Goal: Task Accomplishment & Management: Manage account settings

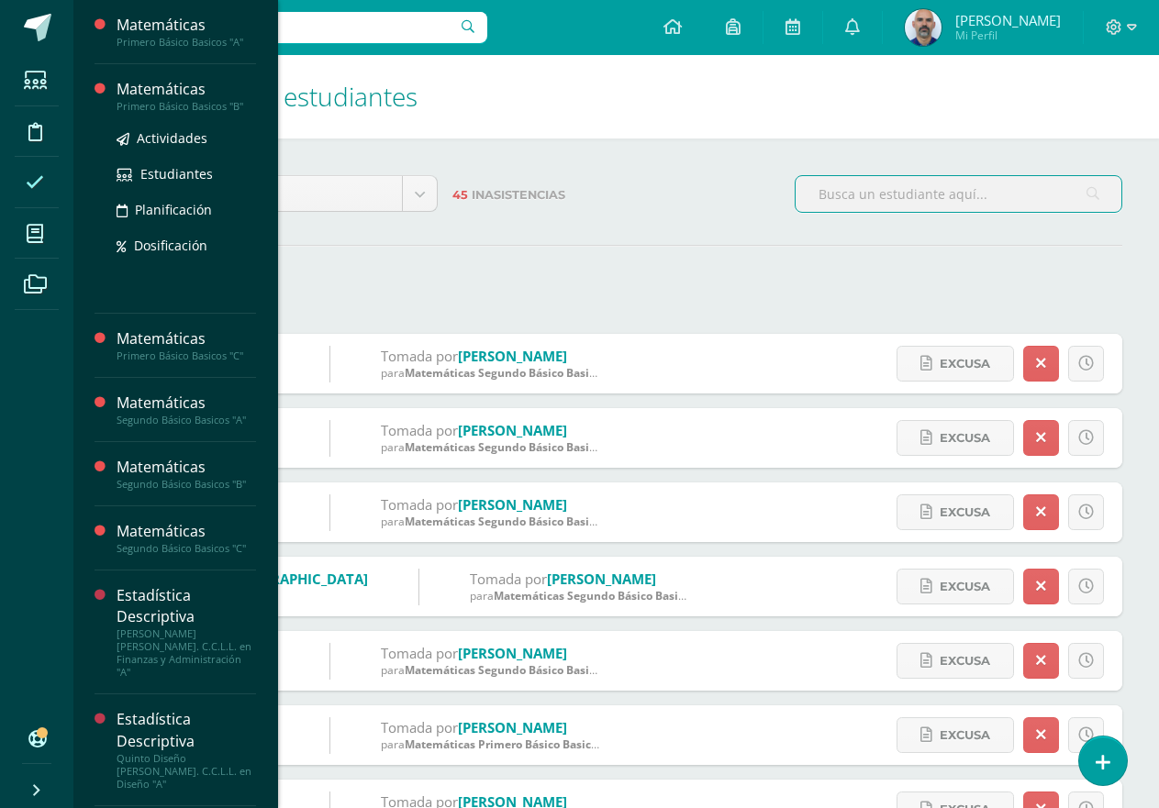
click at [183, 91] on div "Matemáticas" at bounding box center [185, 89] width 139 height 21
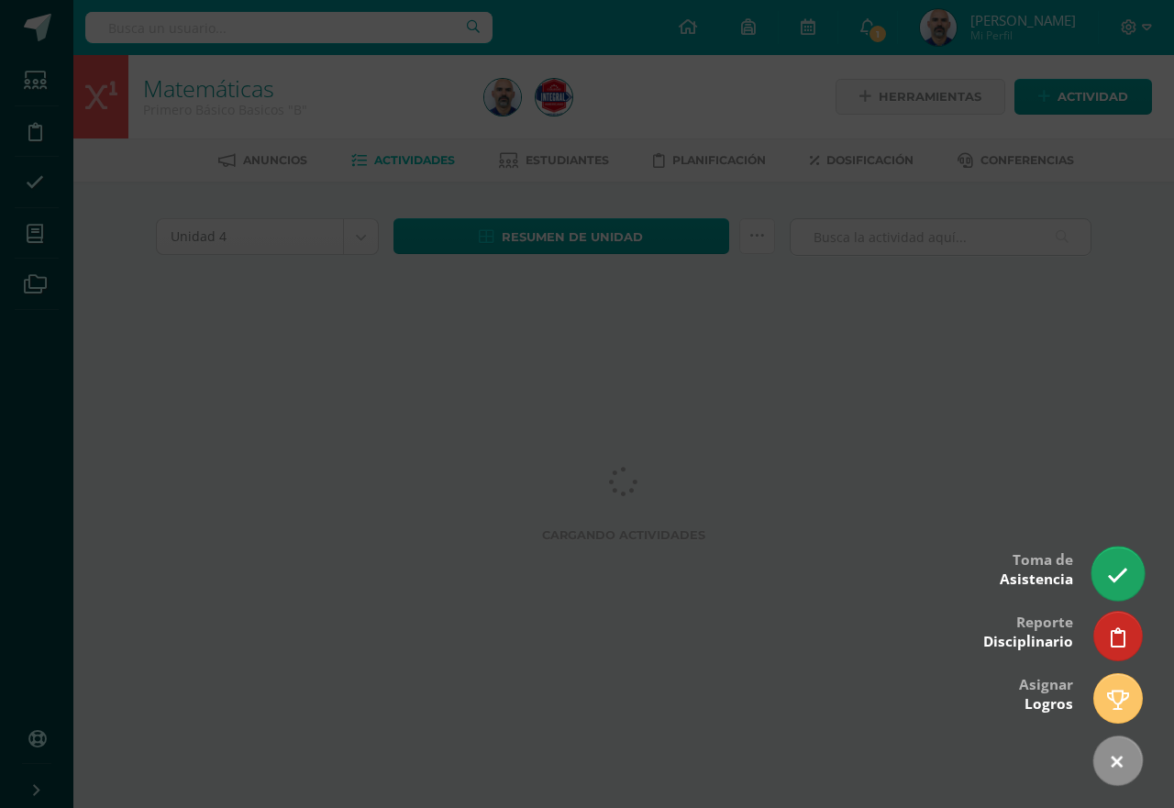
click at [1105, 560] on link at bounding box center [1118, 573] width 52 height 53
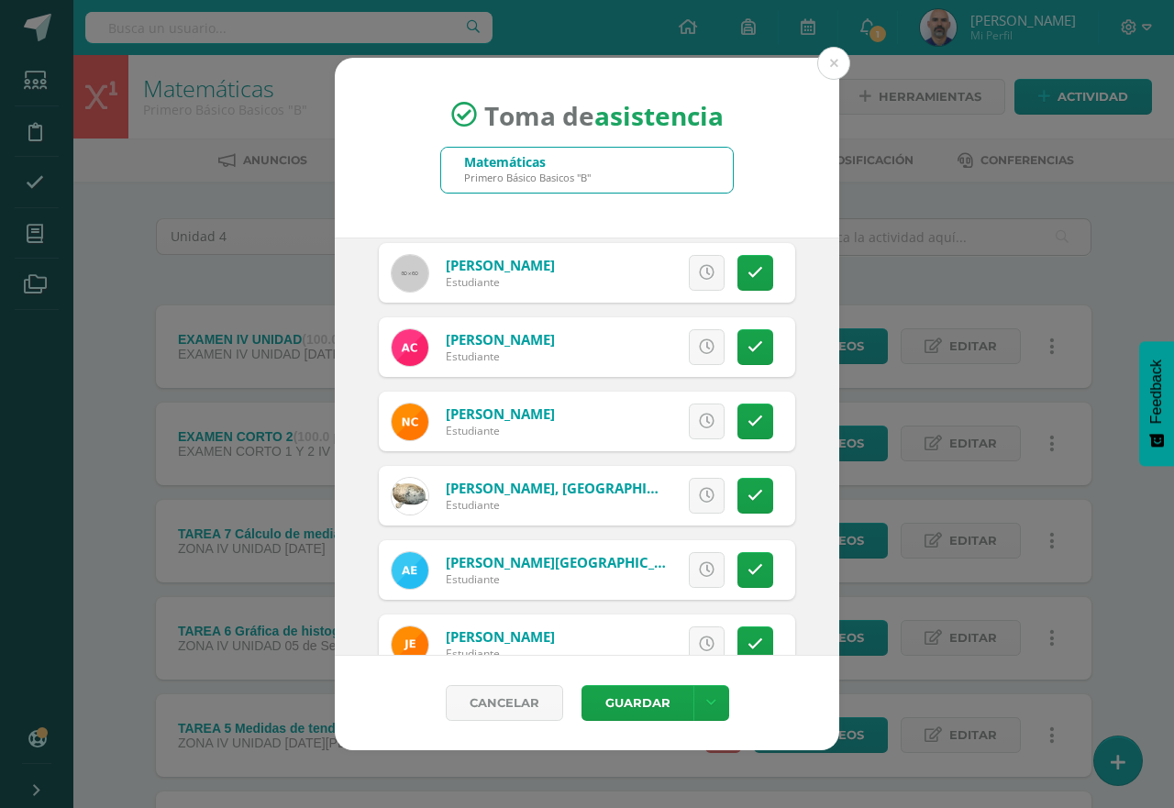
scroll to position [258, 0]
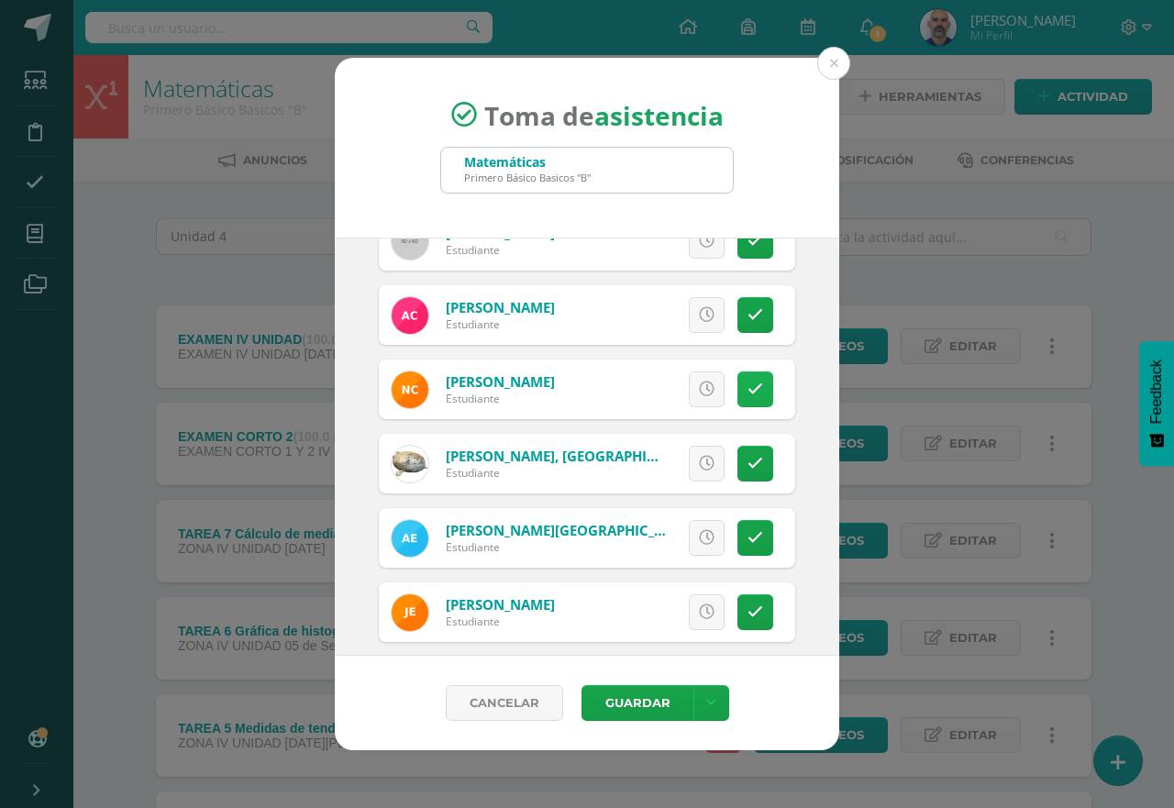
click at [748, 386] on icon at bounding box center [756, 390] width 16 height 16
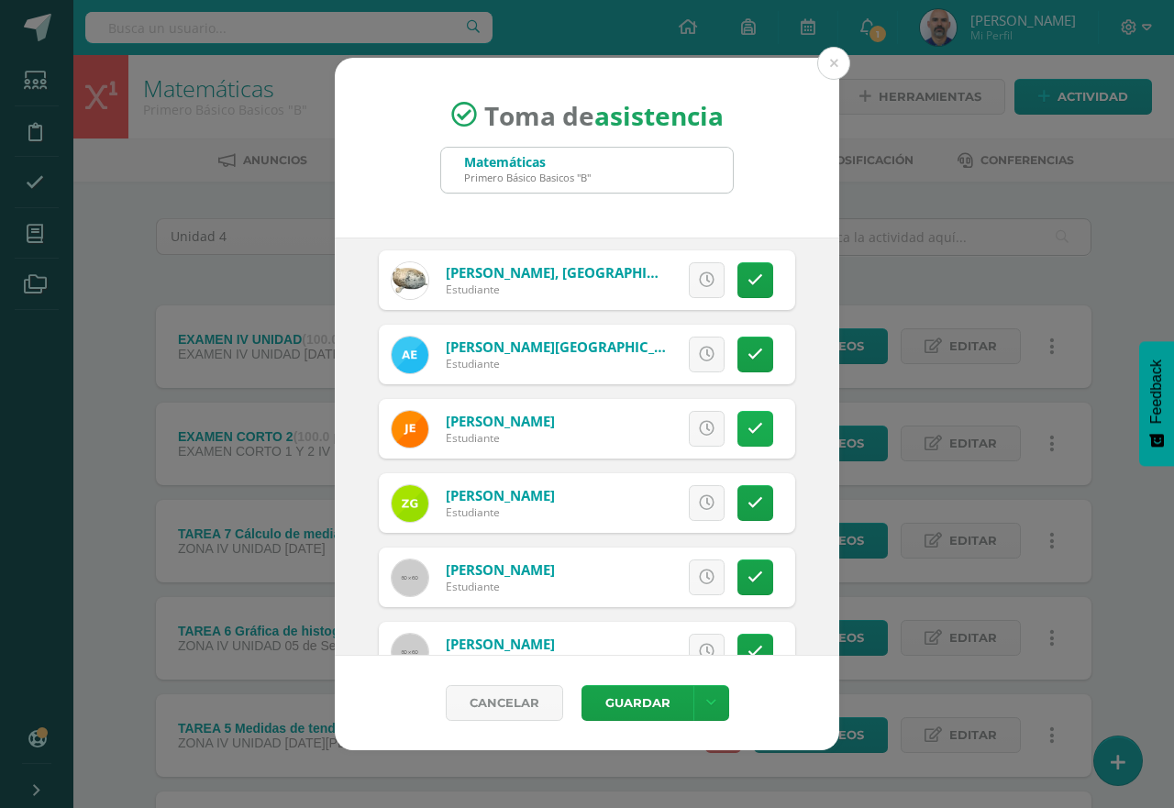
scroll to position [533, 0]
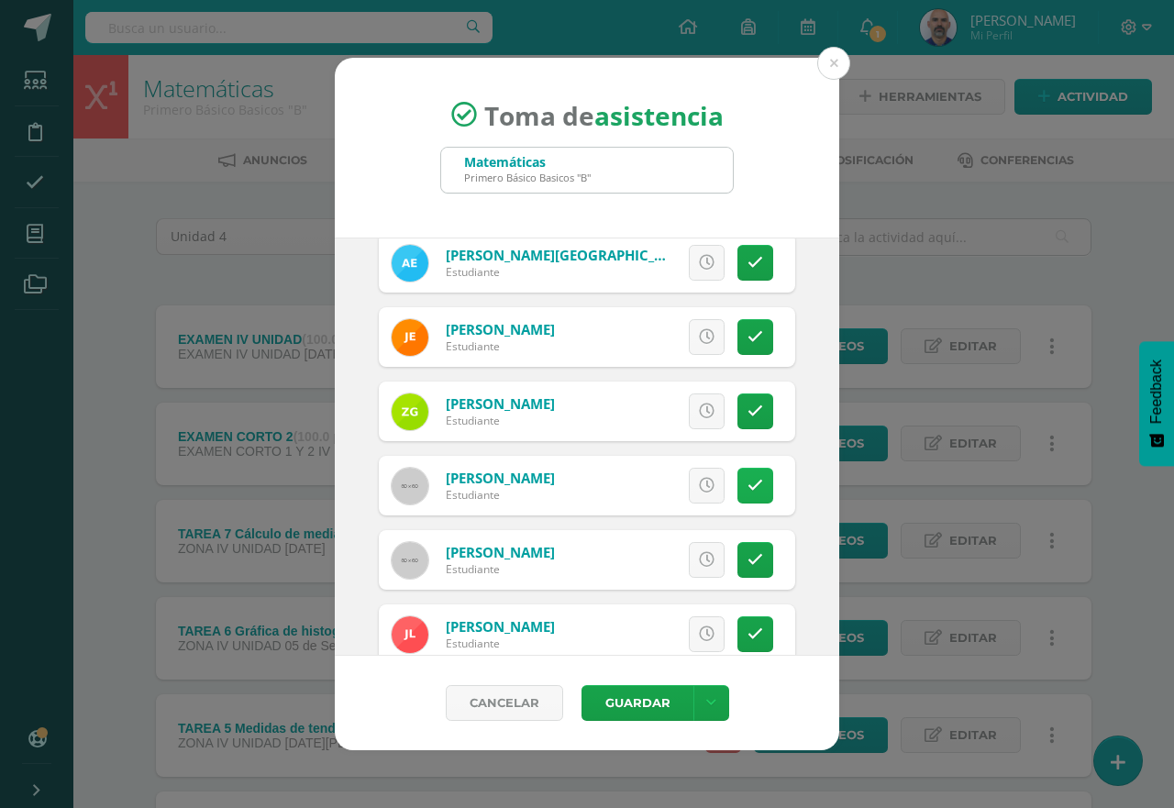
click at [748, 491] on icon at bounding box center [756, 486] width 16 height 16
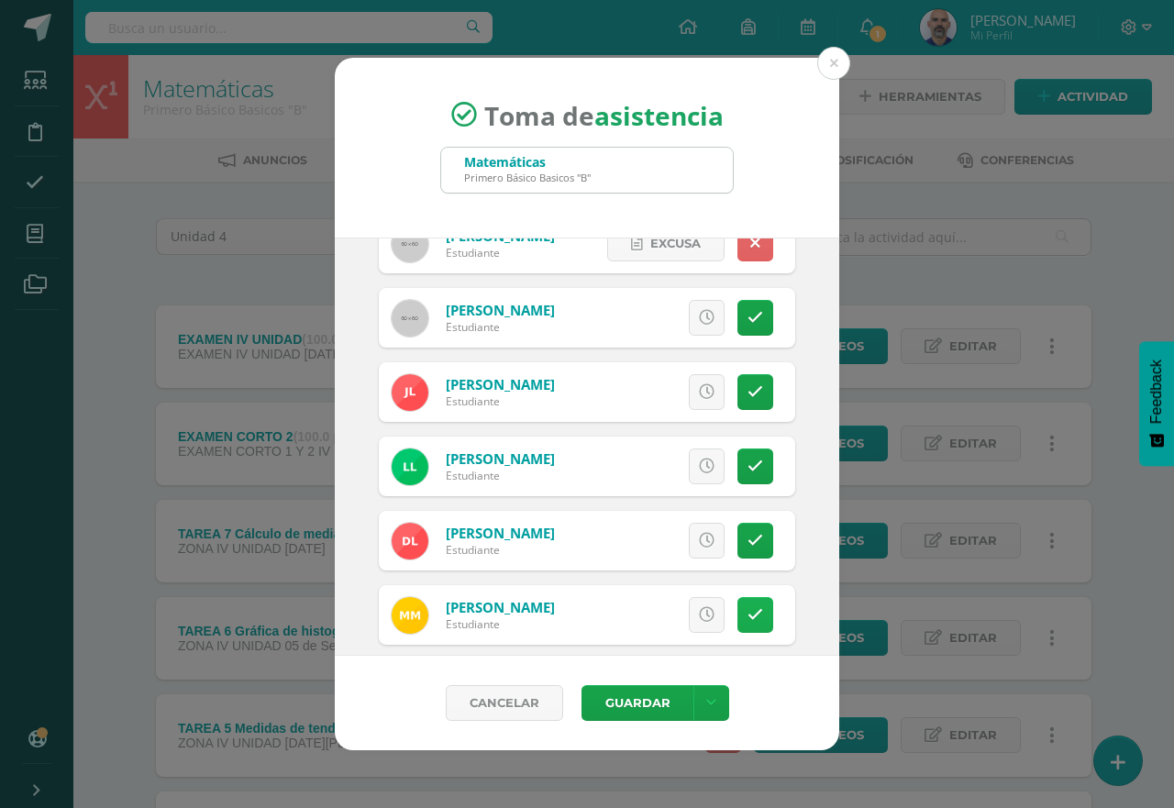
scroll to position [808, 0]
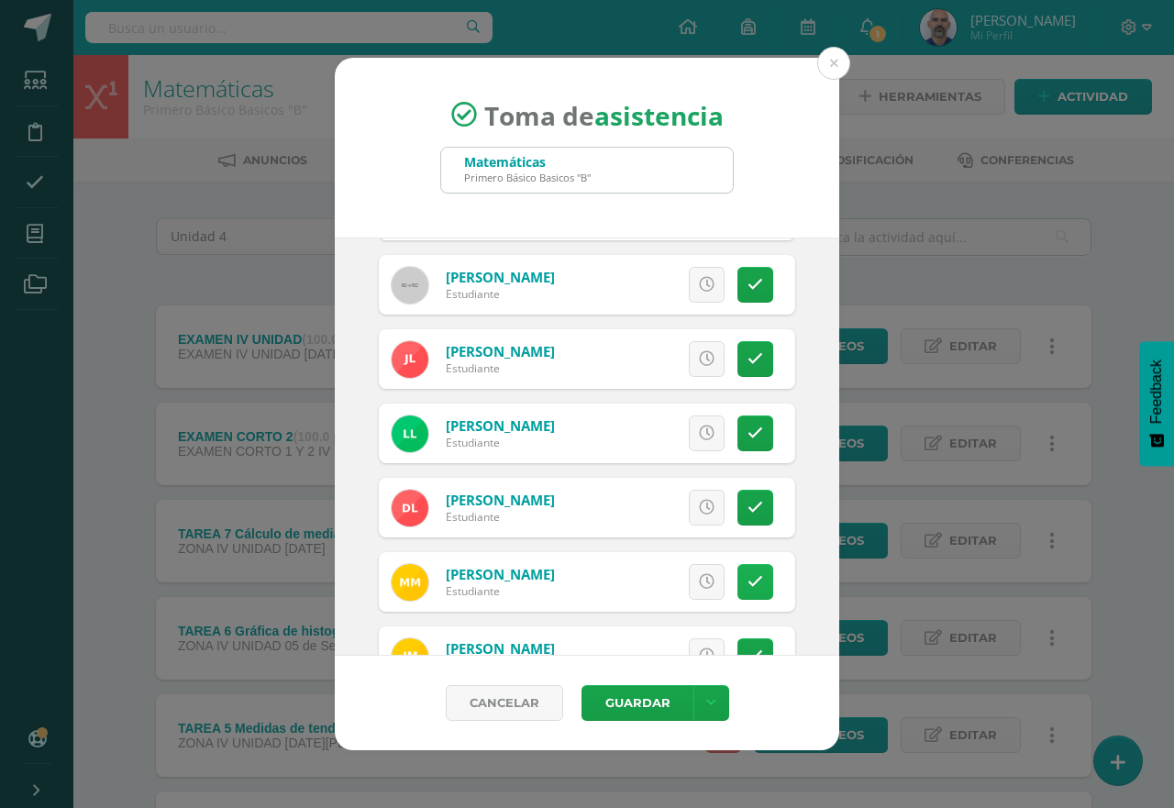
click at [748, 578] on icon at bounding box center [756, 582] width 16 height 16
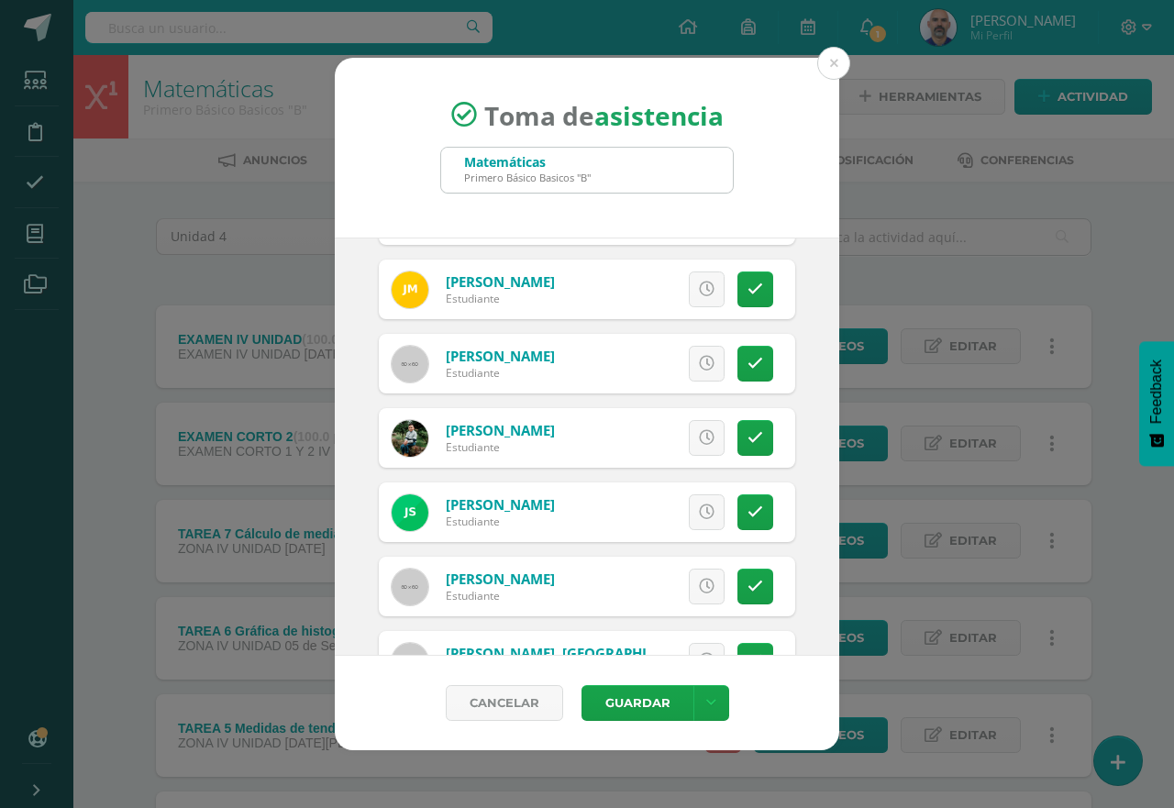
scroll to position [1240, 0]
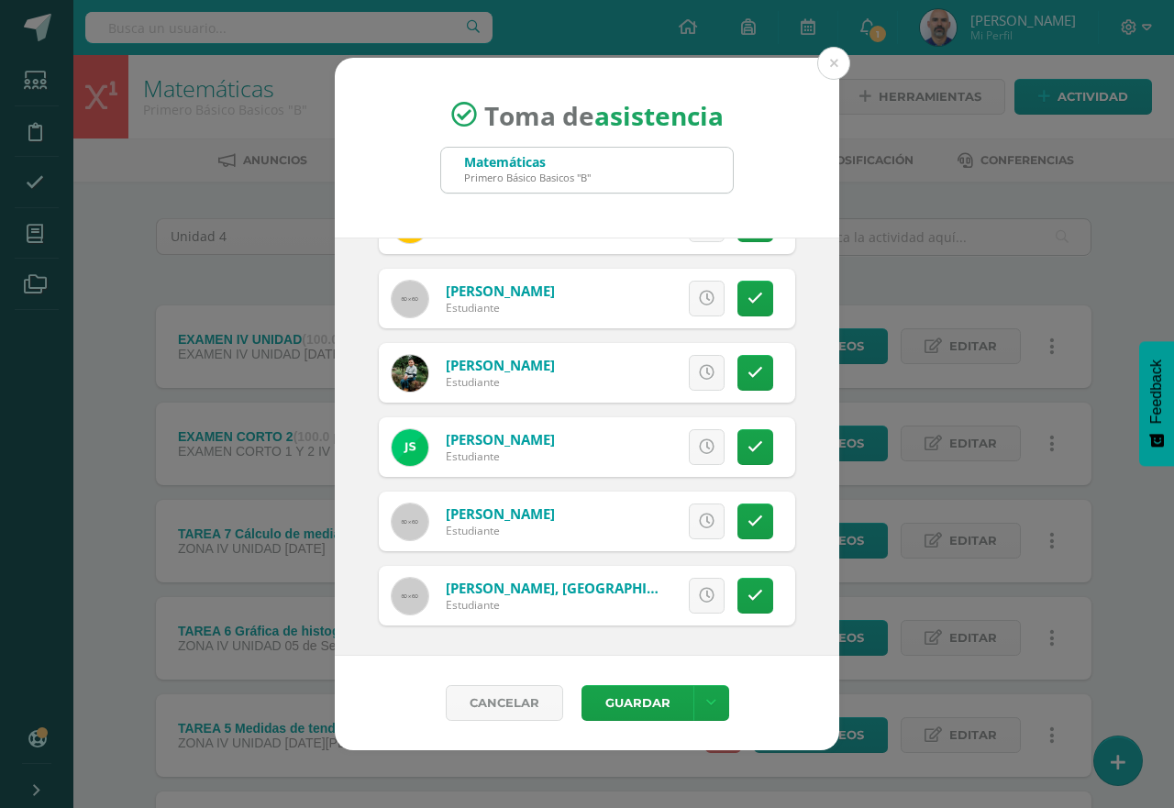
click at [647, 677] on div "Cancelar Guardar Guardar sin notificar inasistencias" at bounding box center [587, 703] width 505 height 94
click at [646, 700] on button "Guardar" at bounding box center [638, 703] width 112 height 36
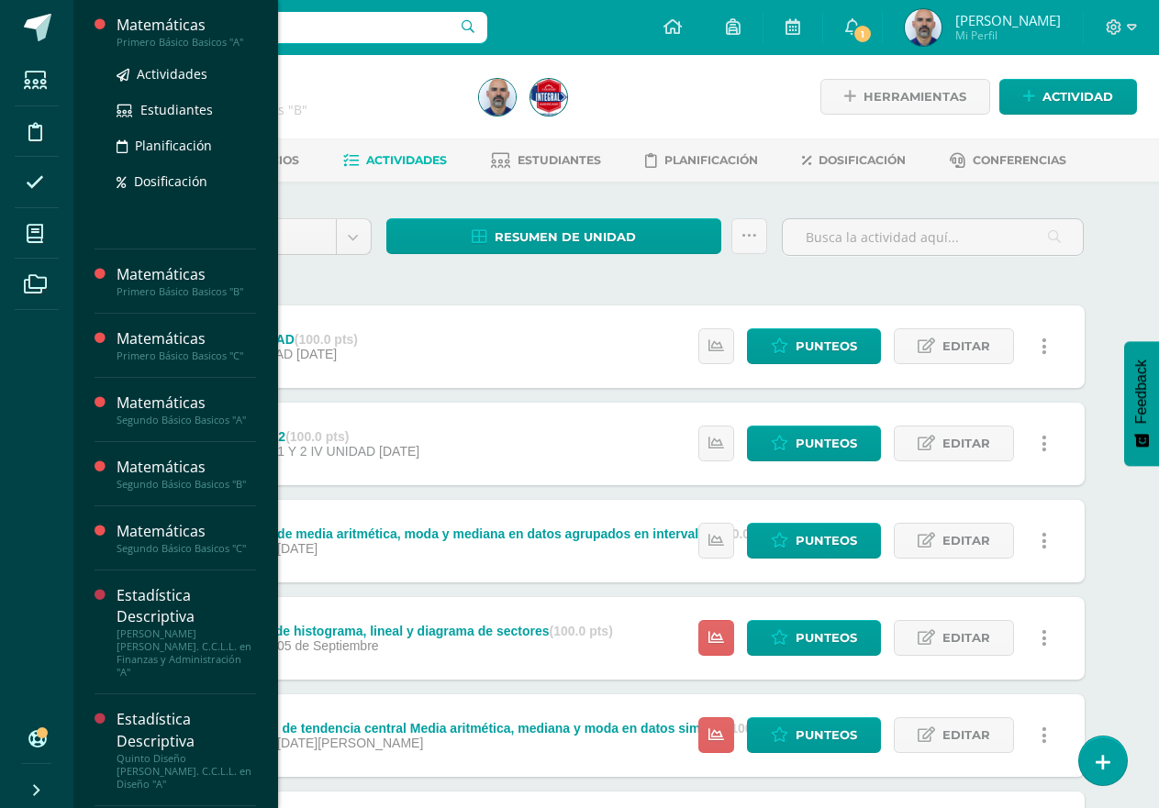
click at [154, 36] on div "Primero Básico Basicos "A"" at bounding box center [185, 42] width 139 height 13
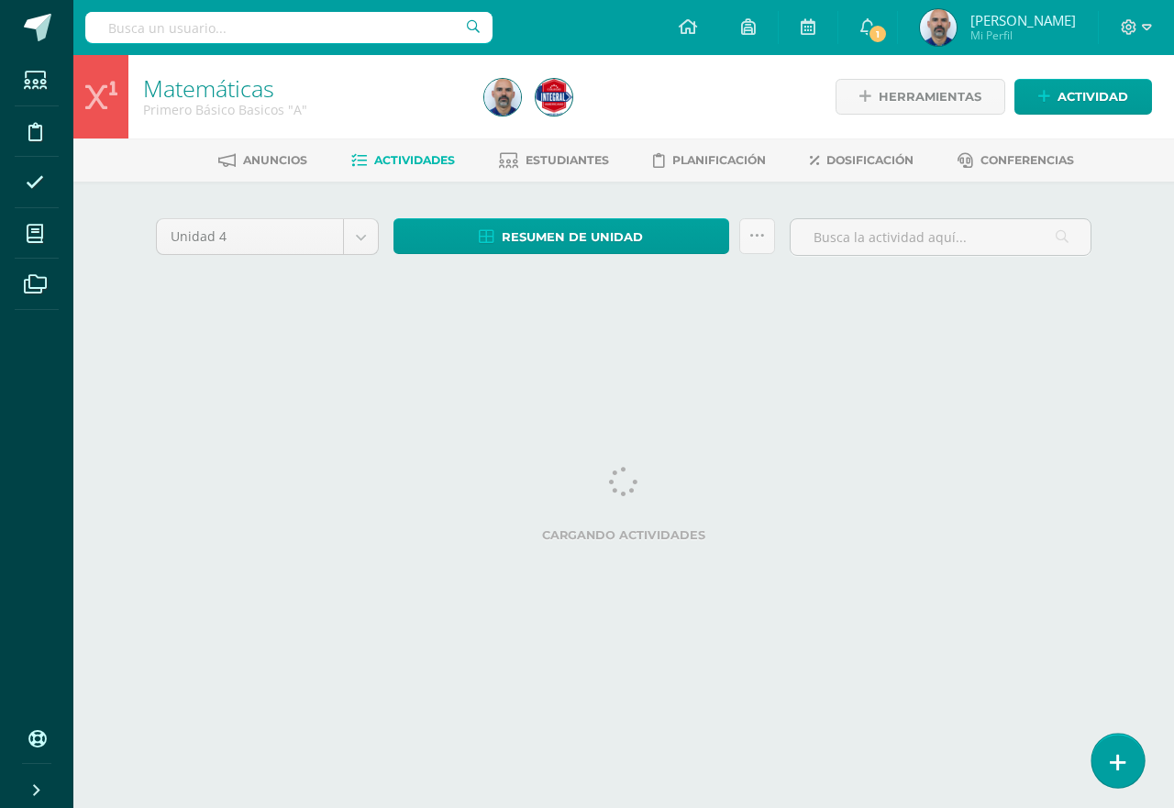
click at [1112, 749] on link at bounding box center [1118, 760] width 52 height 53
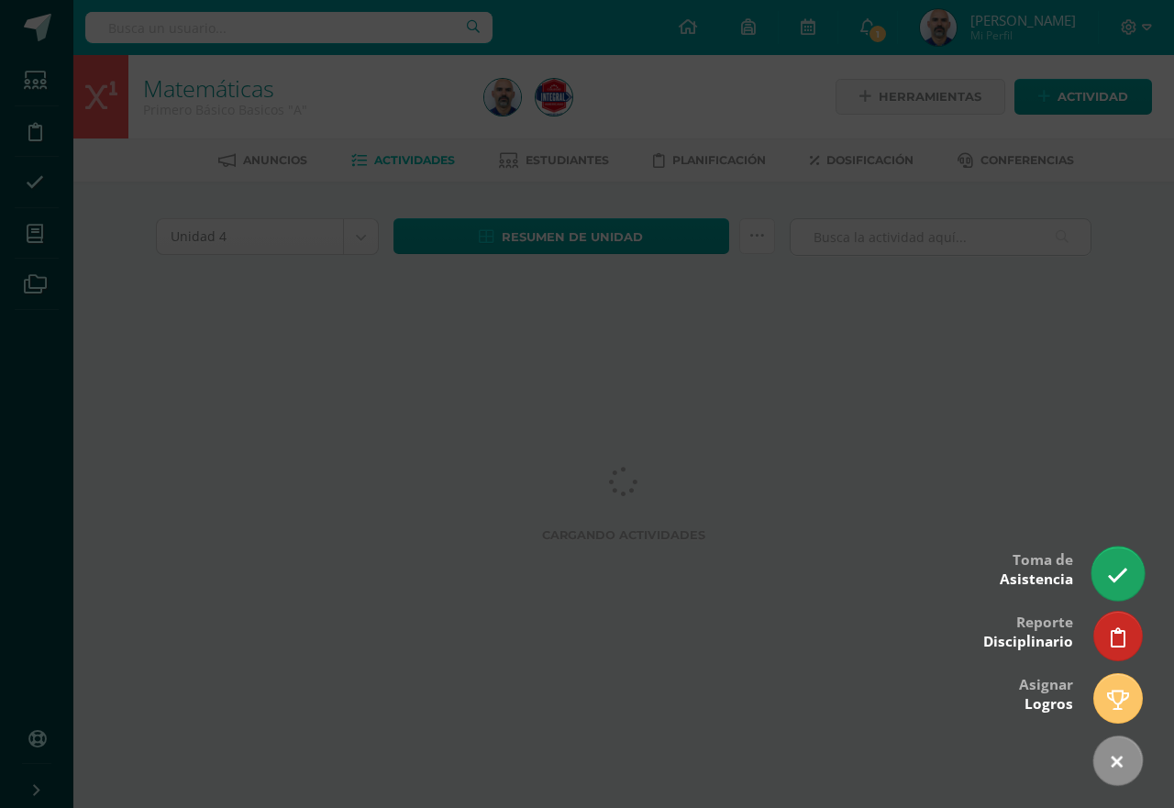
click at [1125, 571] on icon at bounding box center [1117, 575] width 21 height 21
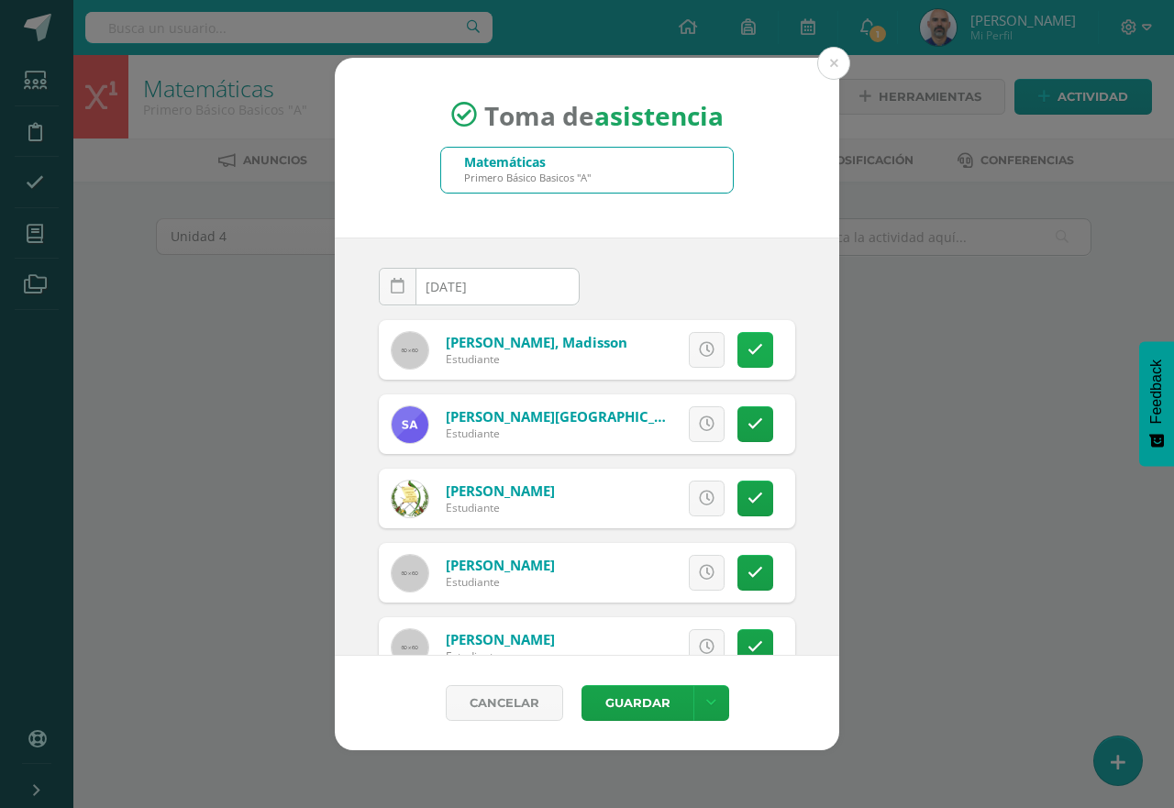
click at [748, 342] on icon at bounding box center [756, 350] width 16 height 16
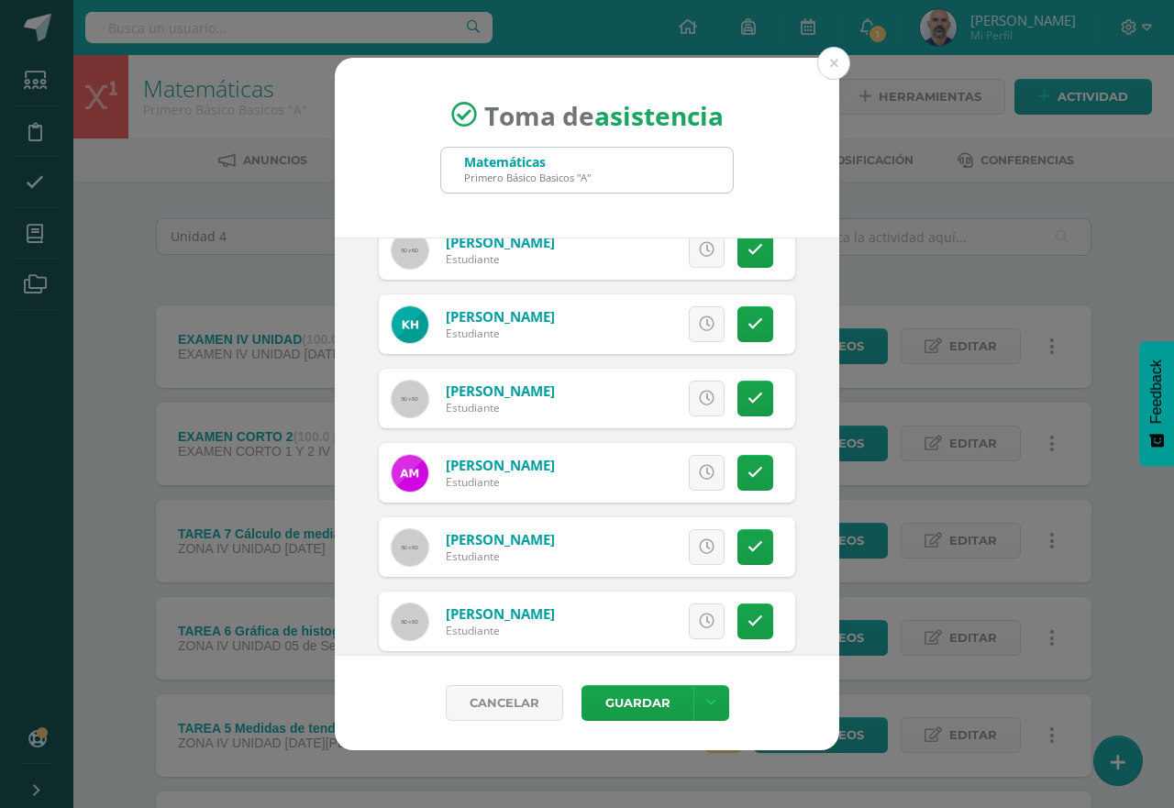
scroll to position [1009, 0]
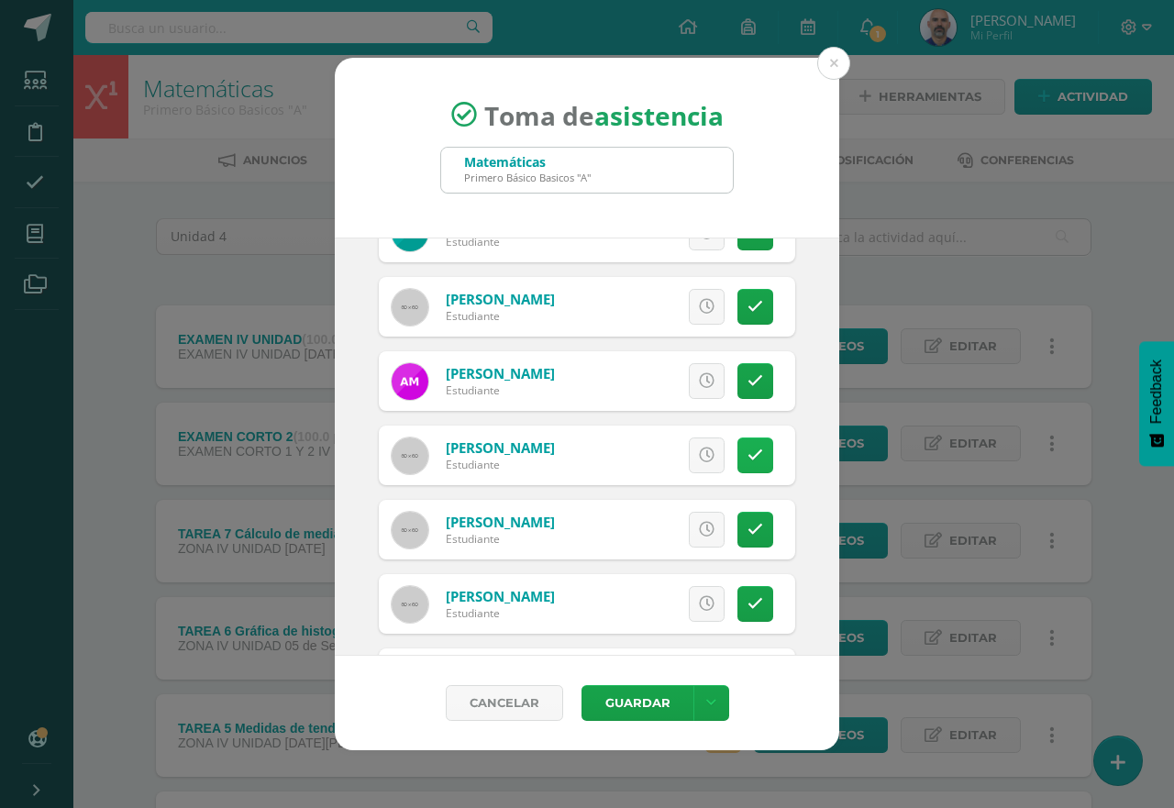
click at [741, 439] on link at bounding box center [755, 456] width 36 height 36
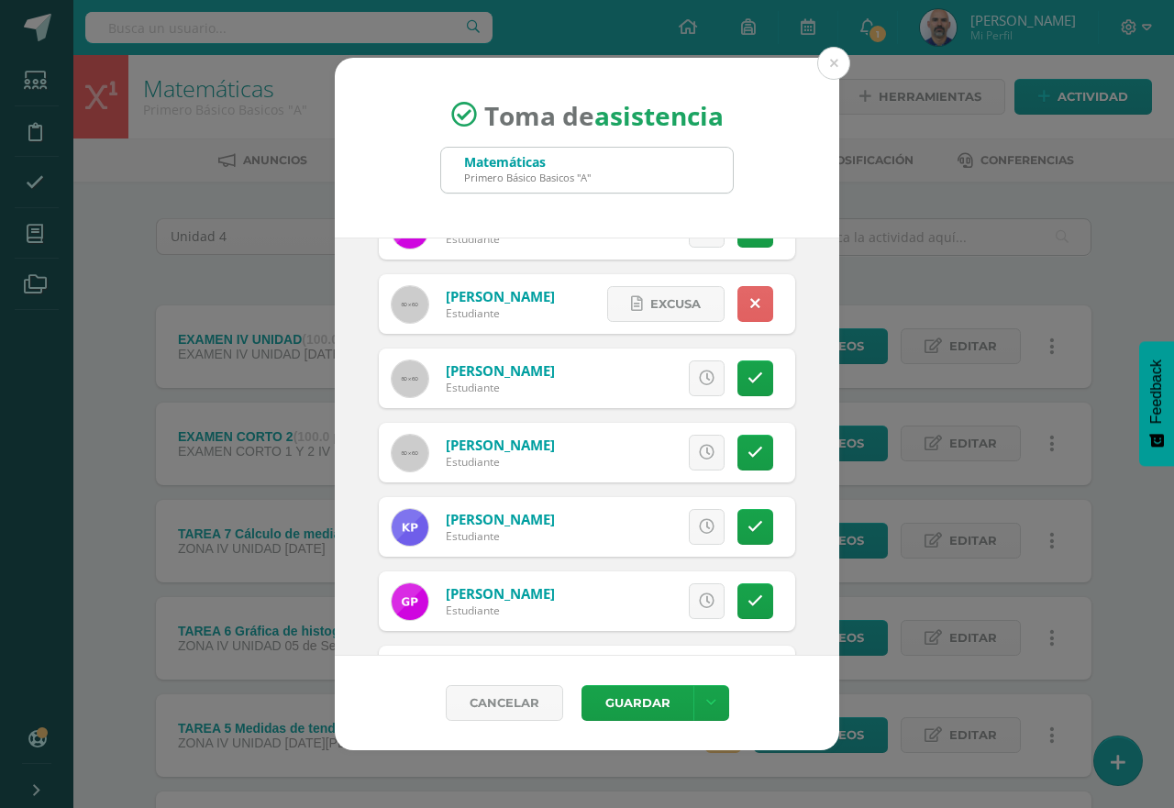
scroll to position [1192, 0]
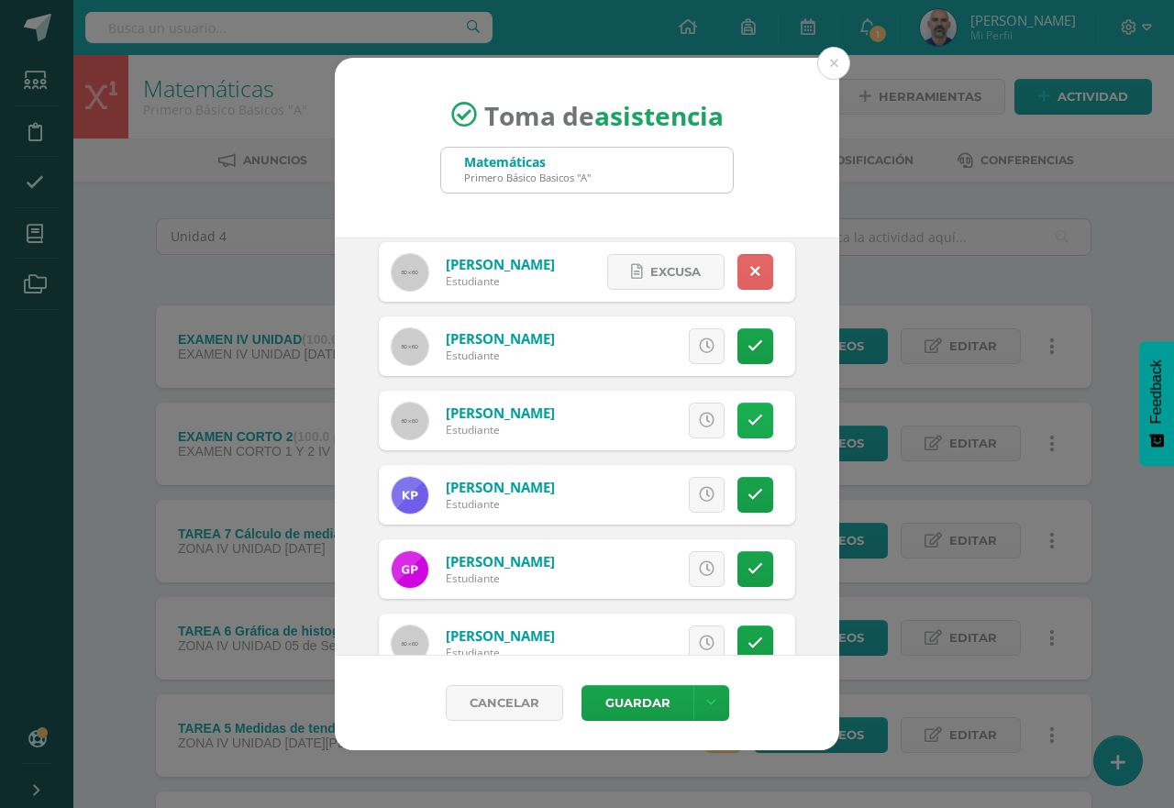
click at [748, 413] on icon at bounding box center [756, 421] width 16 height 16
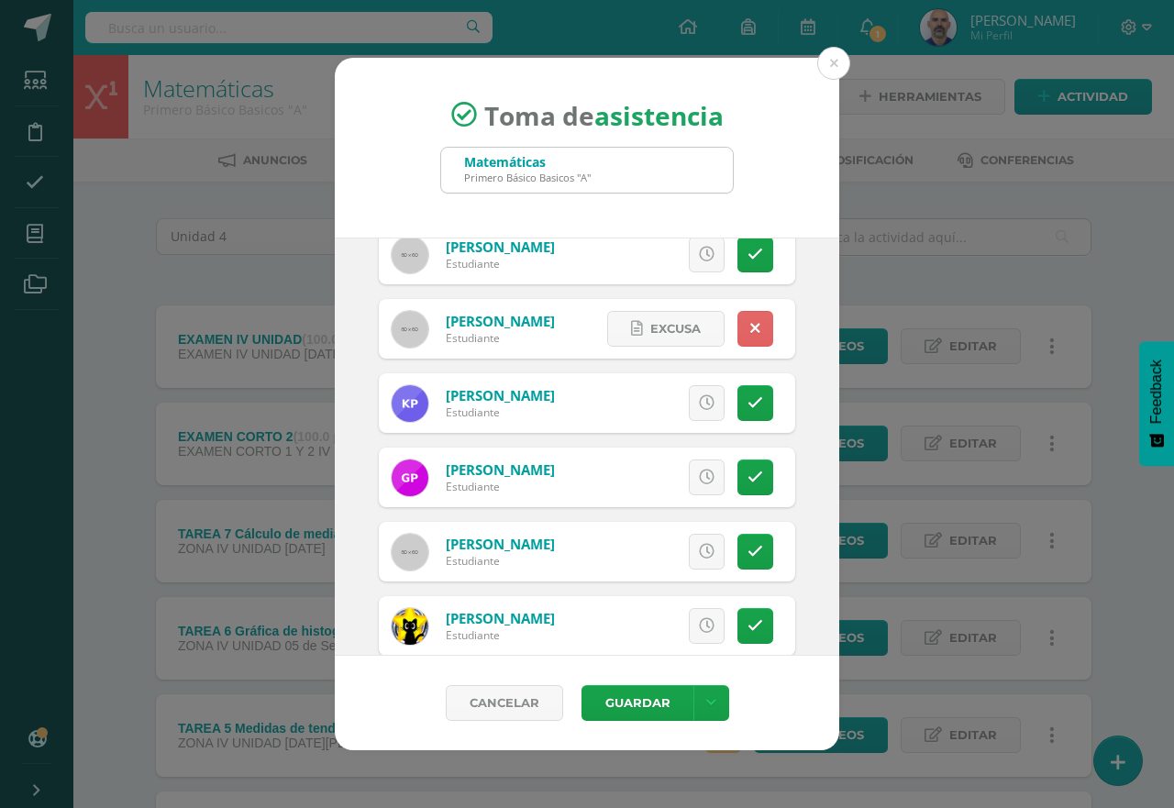
scroll to position [1389, 0]
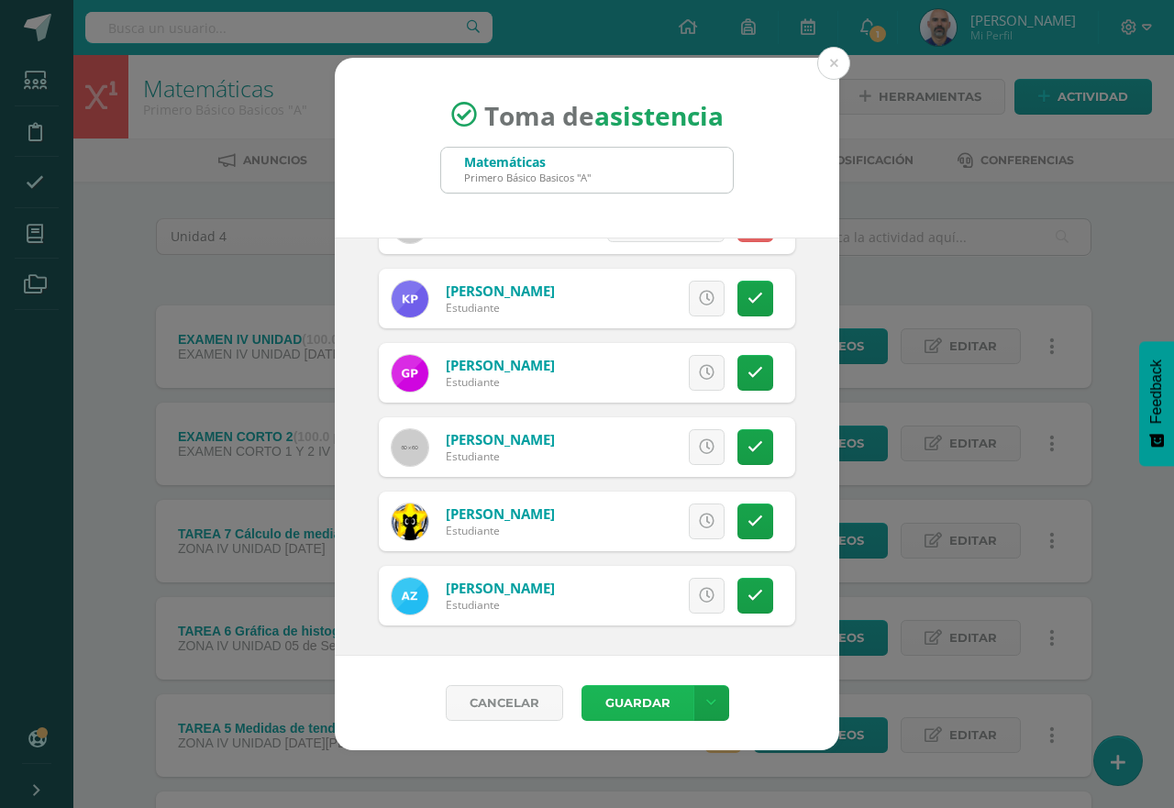
click at [648, 691] on button "Guardar" at bounding box center [638, 703] width 112 height 36
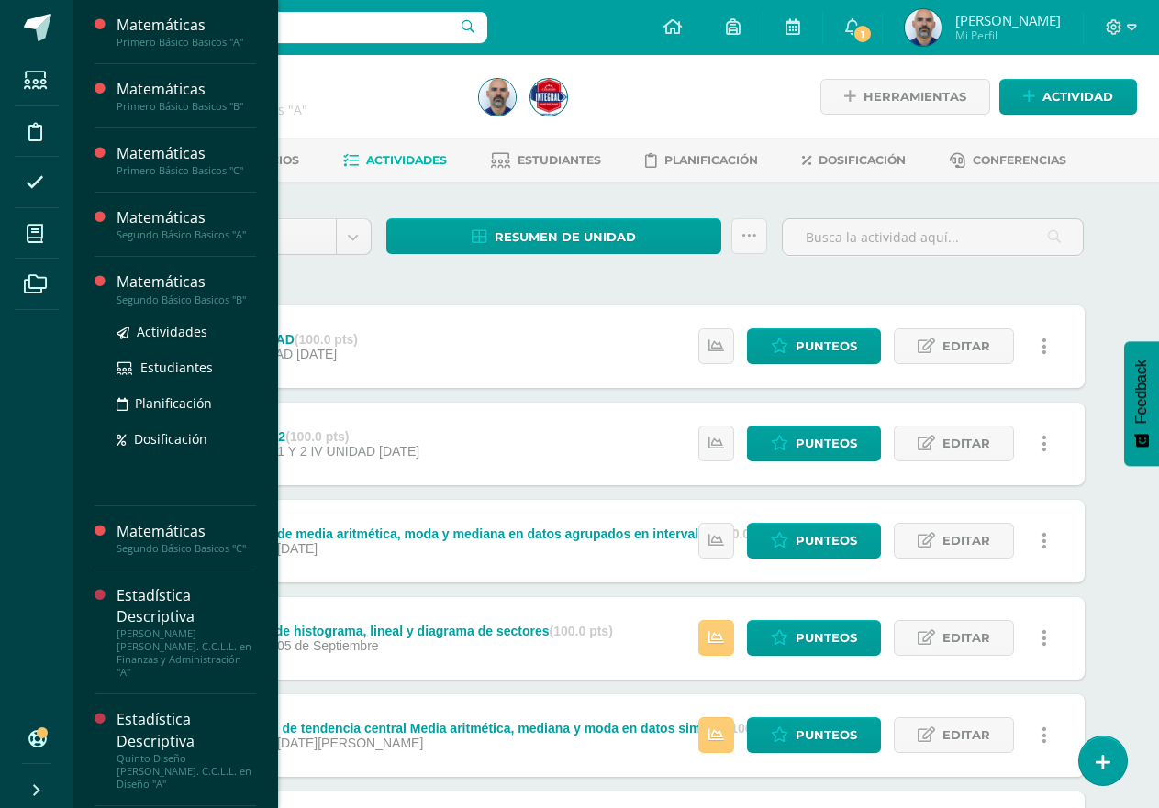
click at [148, 296] on div "Segundo Básico Basicos "B"" at bounding box center [185, 300] width 139 height 13
